Goal: Use online tool/utility: Utilize a website feature to perform a specific function

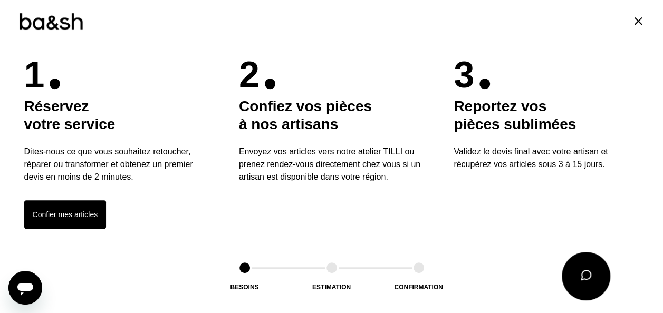
scroll to position [278, 0]
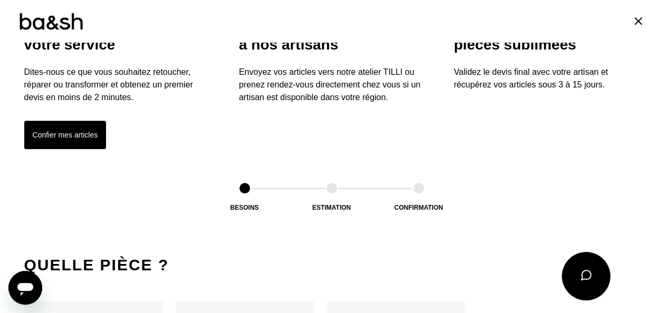
click at [84, 135] on button "Confier mes articles" at bounding box center [65, 135] width 82 height 28
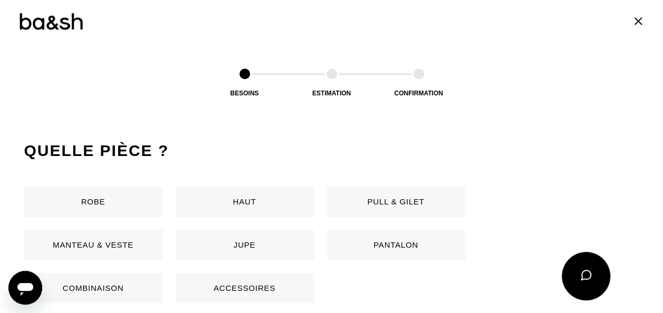
scroll to position [499, 0]
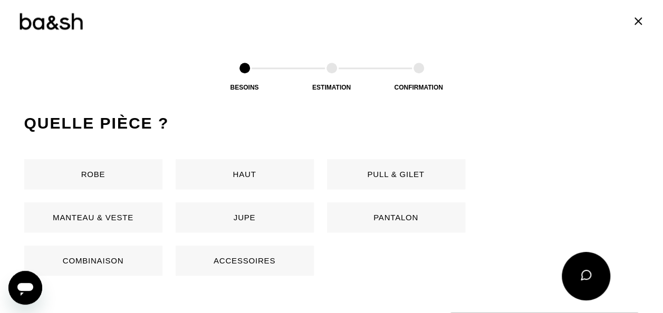
click at [360, 199] on div "Robe Haut Pull & gilet Manteau & Veste Jupe Pantalon Combinaison Accessoires" at bounding box center [233, 217] width 419 height 116
click at [357, 203] on button "Pantalon" at bounding box center [396, 217] width 138 height 30
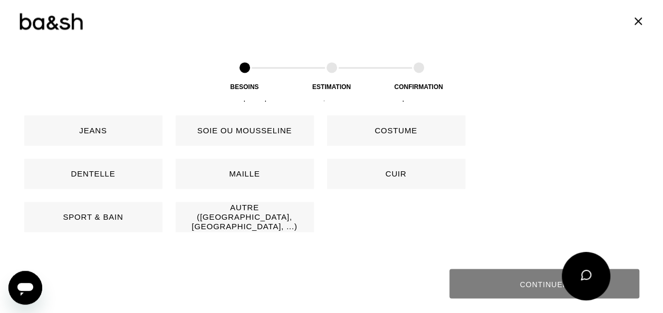
scroll to position [758, 0]
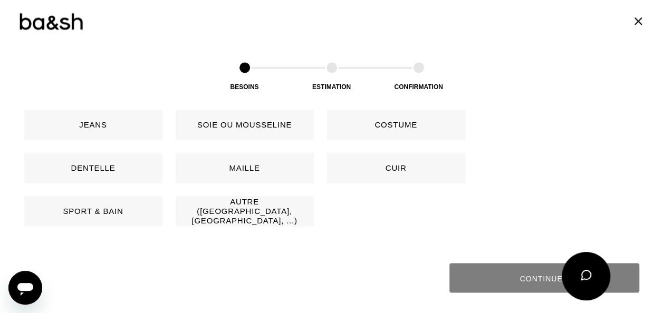
click at [102, 129] on button "Jeans" at bounding box center [93, 125] width 138 height 30
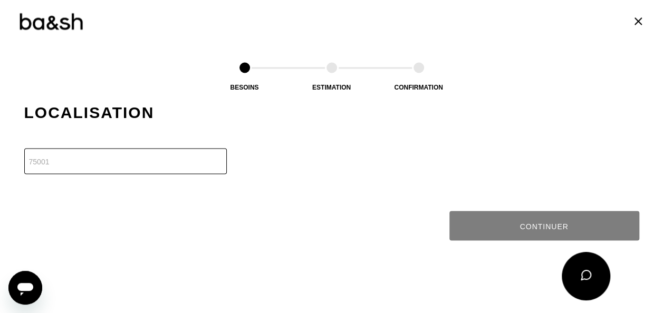
scroll to position [919, 0]
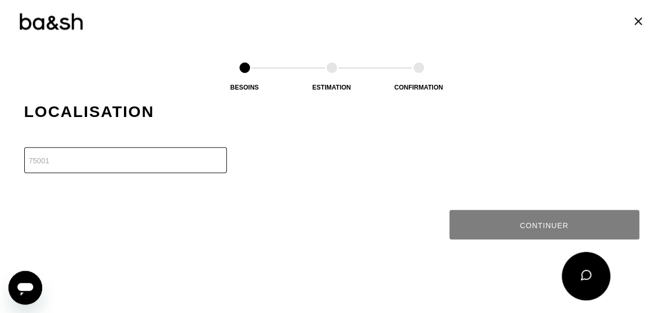
click at [66, 153] on input "number" at bounding box center [125, 160] width 202 height 26
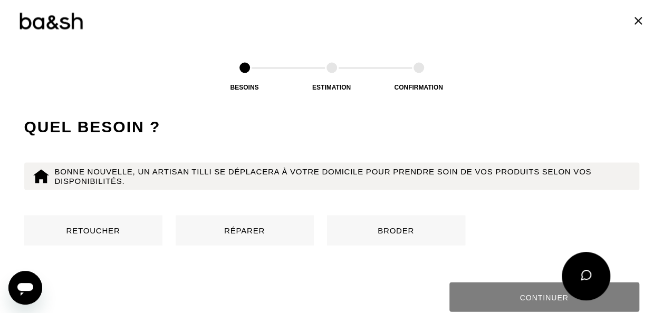
scroll to position [1014, 0]
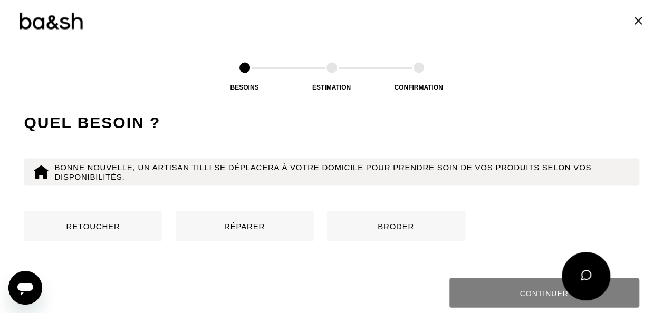
type input "91180"
click at [306, 131] on h2 "Quel besoin ?" at bounding box center [331, 122] width 615 height 21
click at [132, 223] on button "Retoucher" at bounding box center [93, 226] width 138 height 30
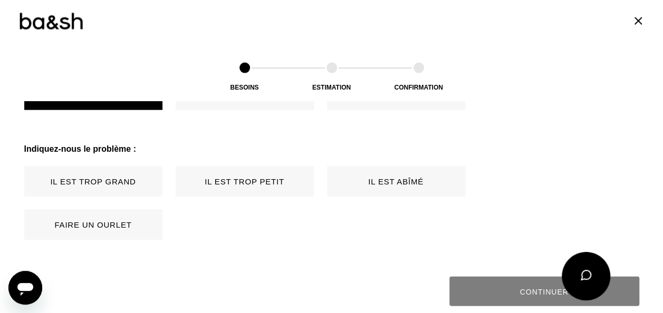
scroll to position [1177, 0]
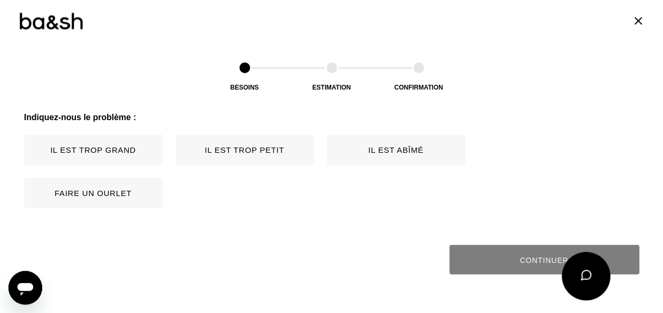
click at [109, 143] on button "Il est trop grand" at bounding box center [93, 150] width 138 height 30
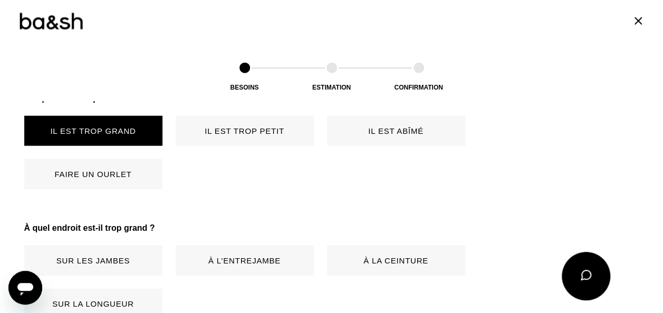
scroll to position [1194, 0]
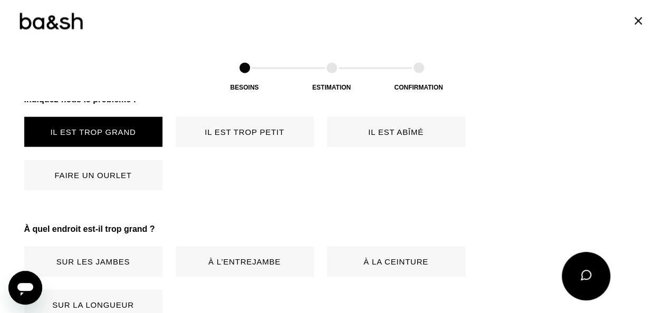
click at [122, 172] on button "Faire un ourlet" at bounding box center [93, 175] width 138 height 30
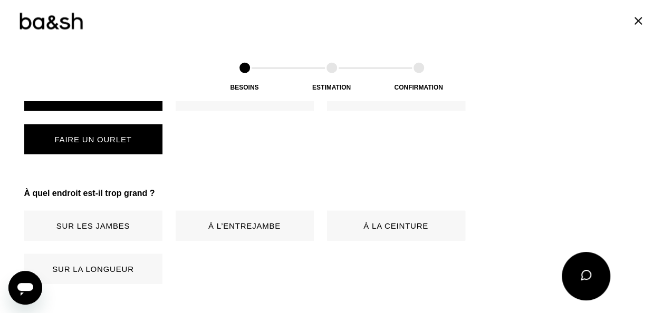
scroll to position [1306, 0]
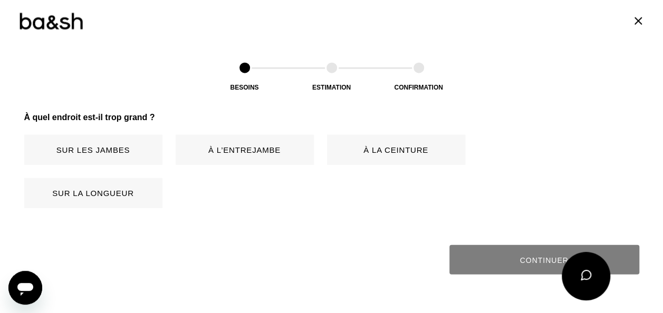
click at [96, 188] on button "Sur la longueur" at bounding box center [93, 193] width 138 height 30
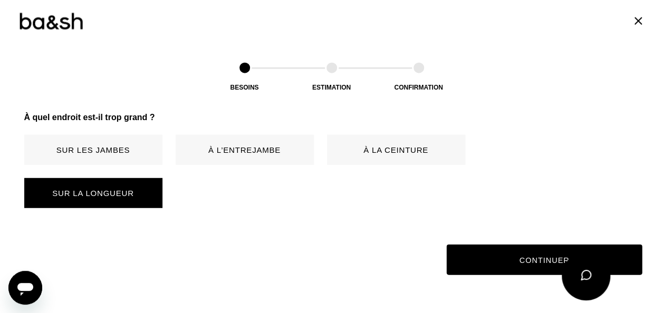
click at [492, 255] on button "Continuer" at bounding box center [544, 260] width 196 height 31
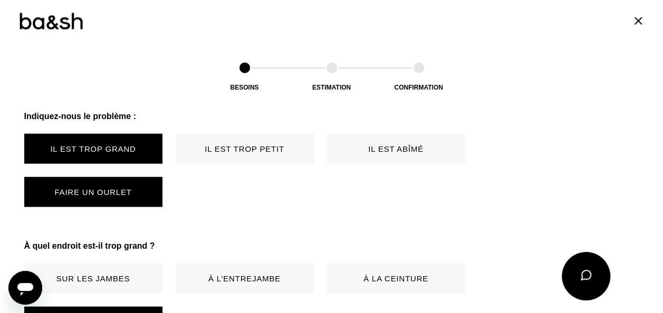
scroll to position [1164, 0]
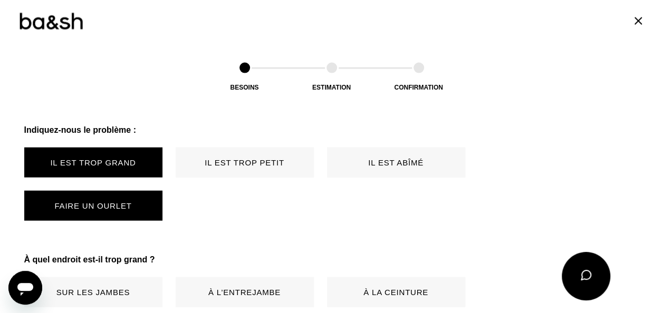
click at [96, 166] on button "Il est trop grand" at bounding box center [93, 163] width 138 height 30
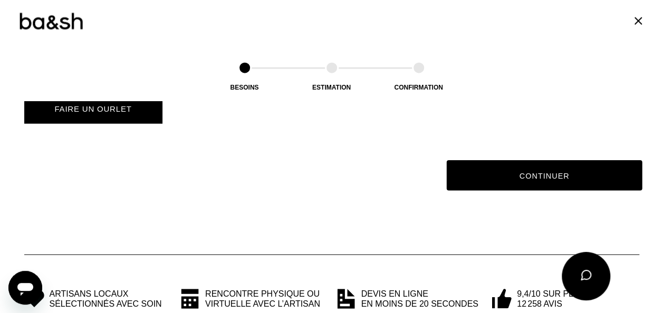
scroll to position [1261, 0]
click at [488, 174] on button "Continuer" at bounding box center [544, 175] width 196 height 31
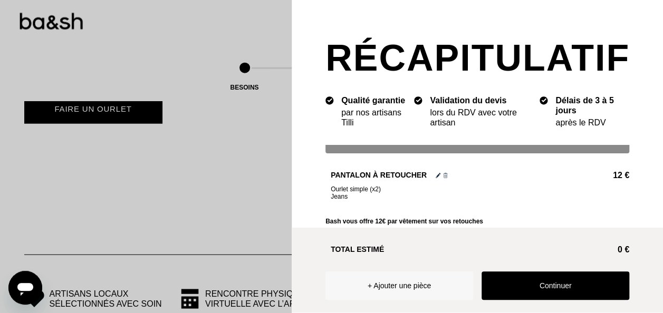
scroll to position [25, 0]
click at [407, 186] on span "Ourlet simple (x2)" at bounding box center [480, 189] width 298 height 7
click at [528, 275] on button "Continuer" at bounding box center [555, 285] width 148 height 28
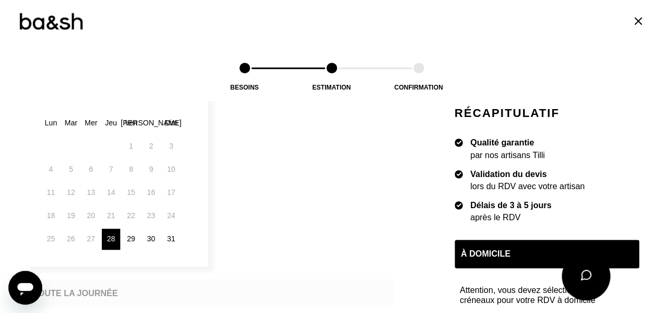
scroll to position [212, 0]
click at [128, 235] on div "29" at bounding box center [131, 238] width 18 height 21
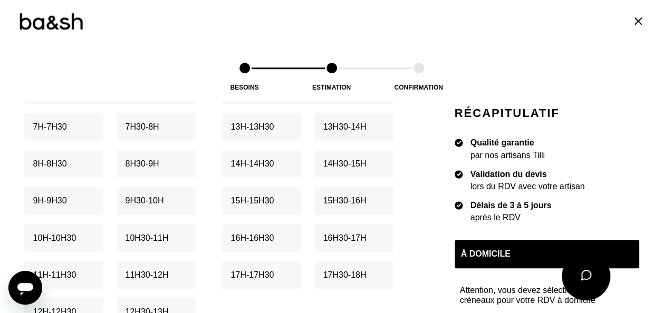
scroll to position [448, 0]
